Goal: Find specific page/section: Find specific page/section

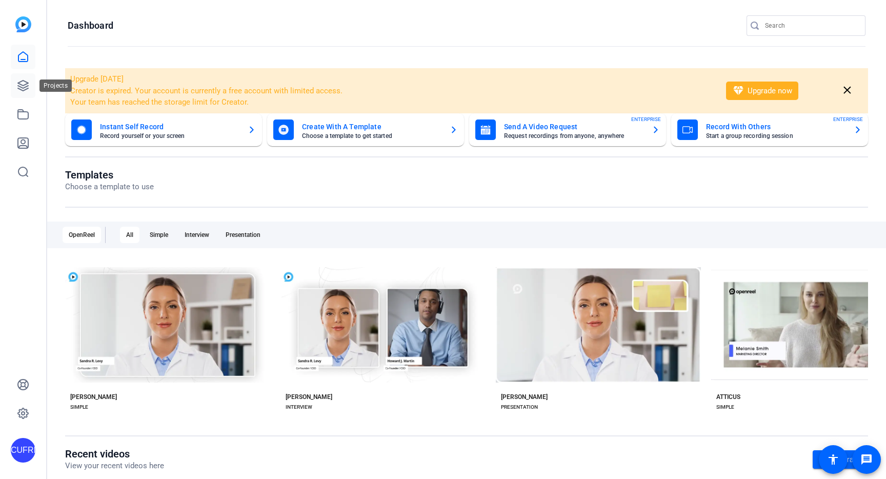
click at [23, 81] on icon at bounding box center [23, 86] width 10 height 10
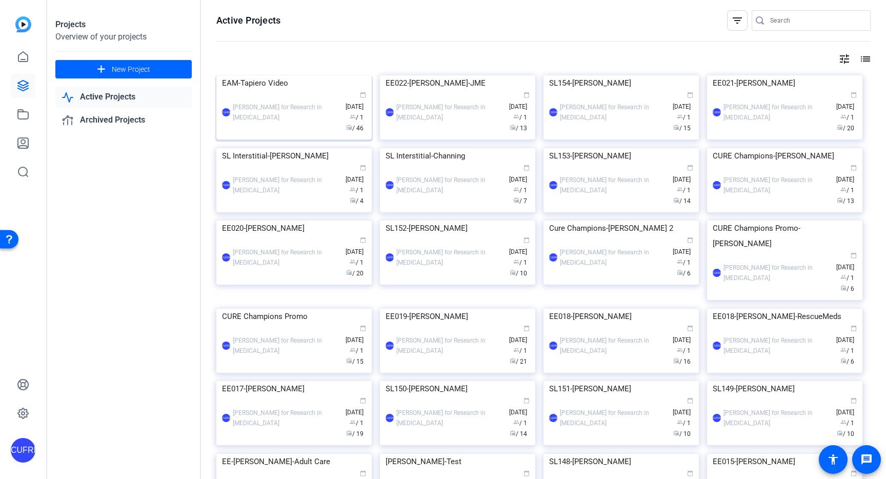
click at [329, 75] on img at bounding box center [293, 75] width 155 height 0
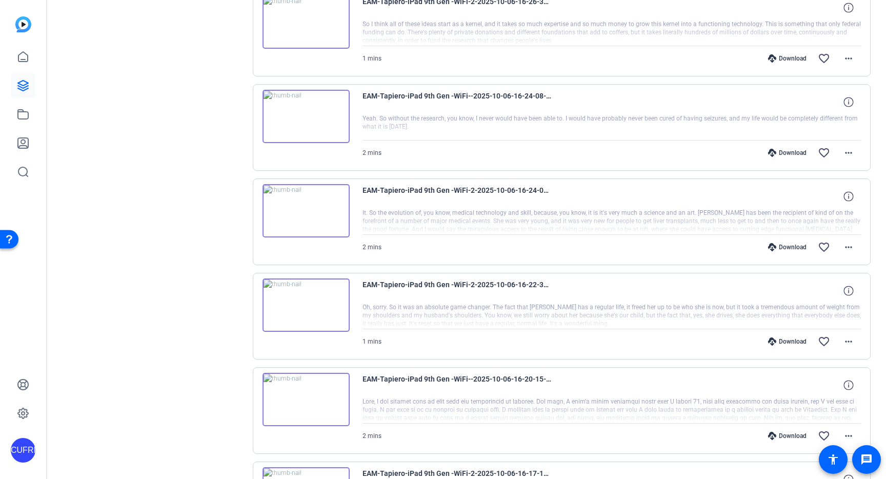
scroll to position [747, 0]
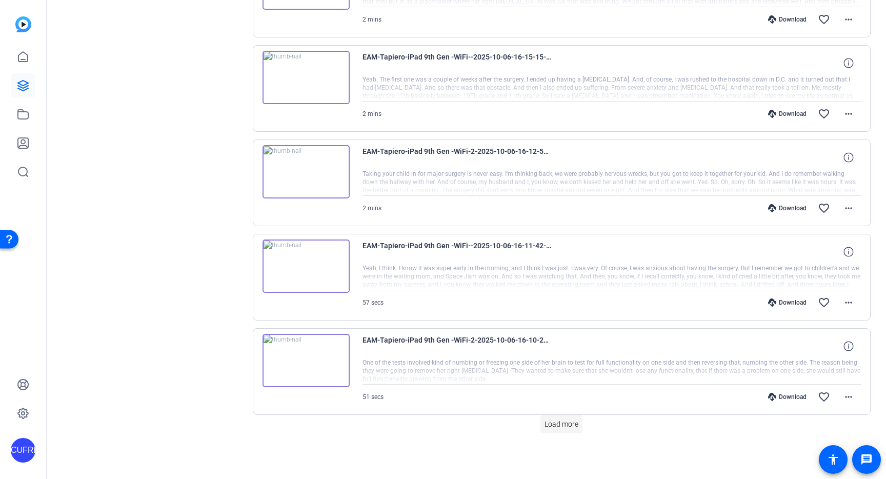
click at [561, 426] on span "Load more" at bounding box center [562, 424] width 34 height 11
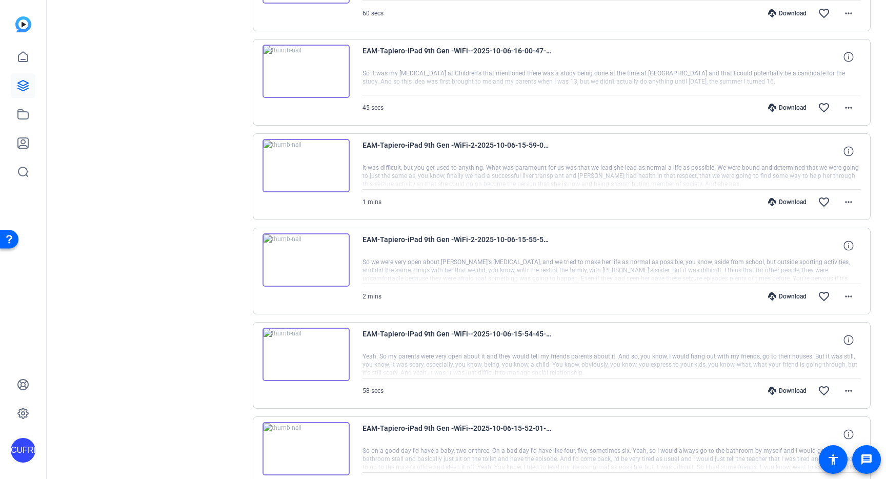
scroll to position [1691, 0]
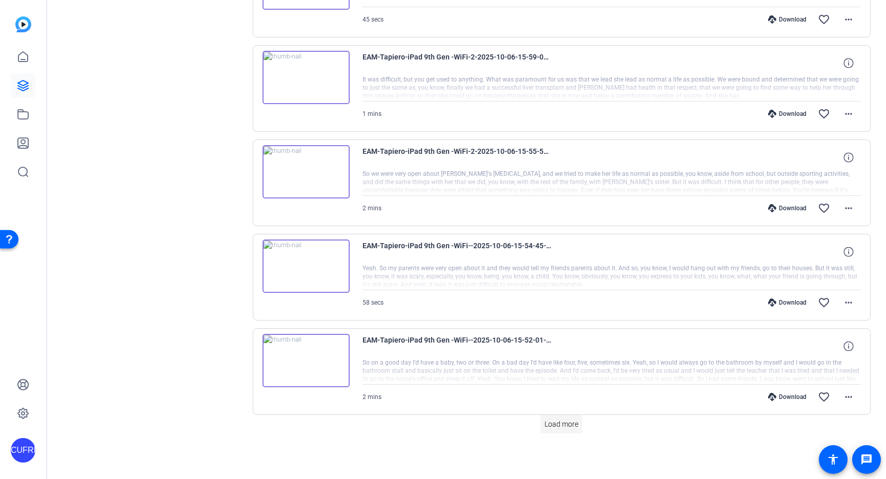
click at [565, 423] on span "Load more" at bounding box center [562, 424] width 34 height 11
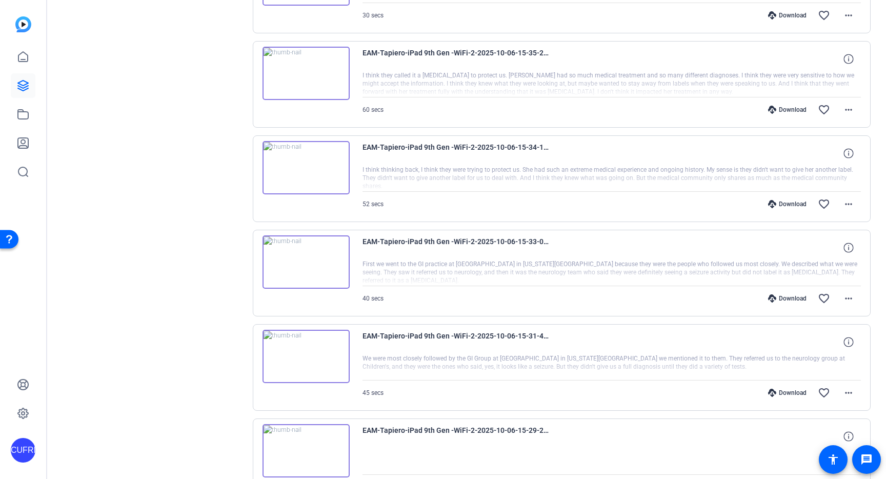
scroll to position [2635, 0]
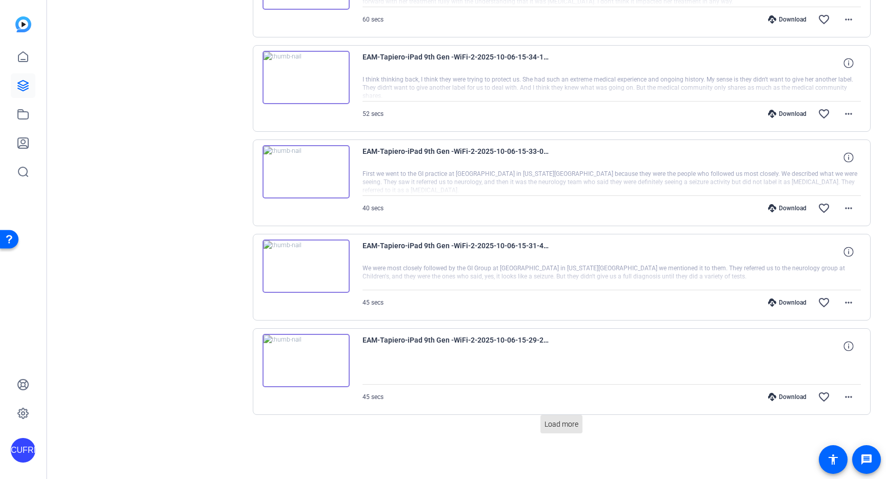
click at [565, 423] on span "Load more" at bounding box center [562, 424] width 34 height 11
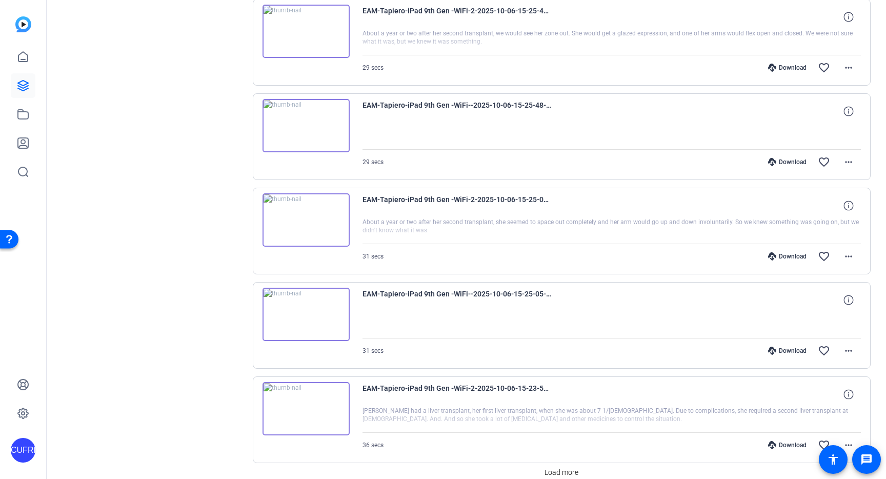
scroll to position [3579, 0]
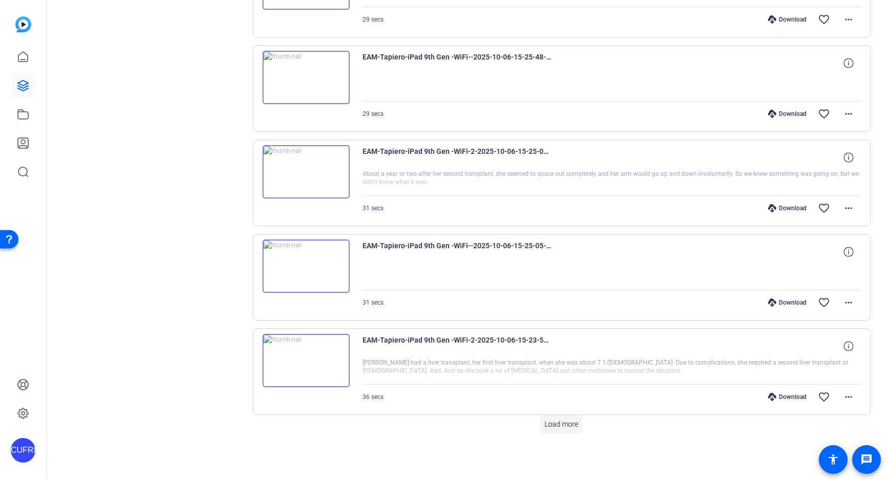
click at [567, 422] on span "Load more" at bounding box center [562, 424] width 34 height 11
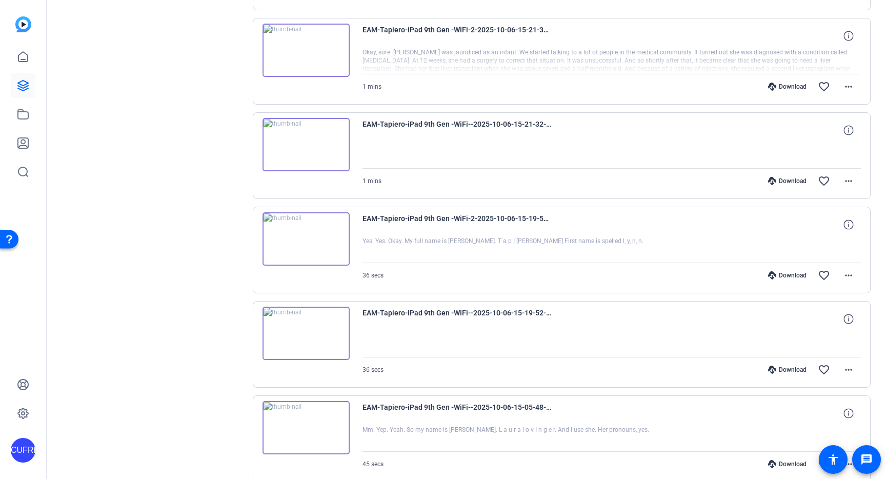
scroll to position [4126, 0]
